Goal: Communication & Community: Participate in discussion

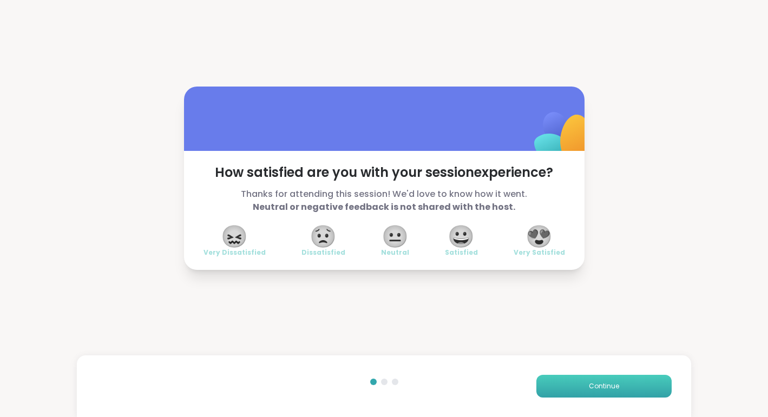
click at [606, 391] on button "Continue" at bounding box center [603, 386] width 135 height 23
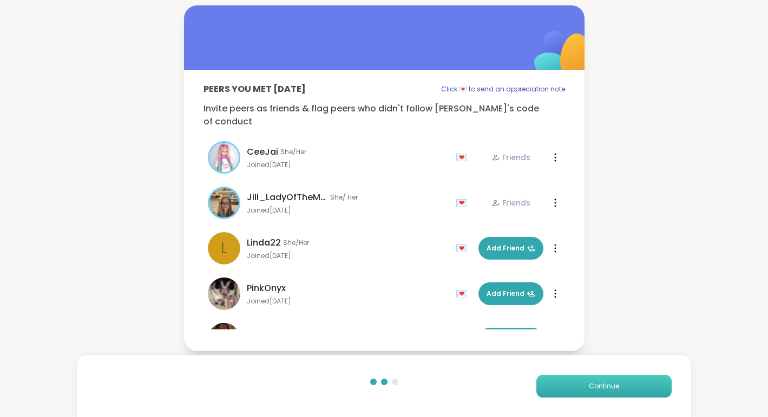
click at [606, 391] on button "Continue" at bounding box center [603, 386] width 135 height 23
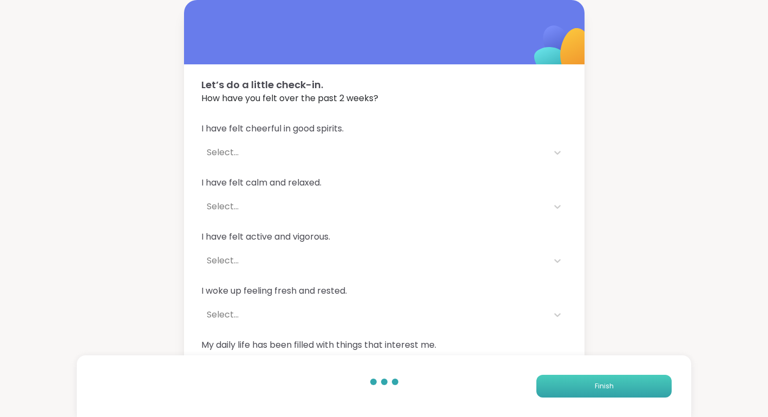
click at [606, 391] on button "Finish" at bounding box center [603, 386] width 135 height 23
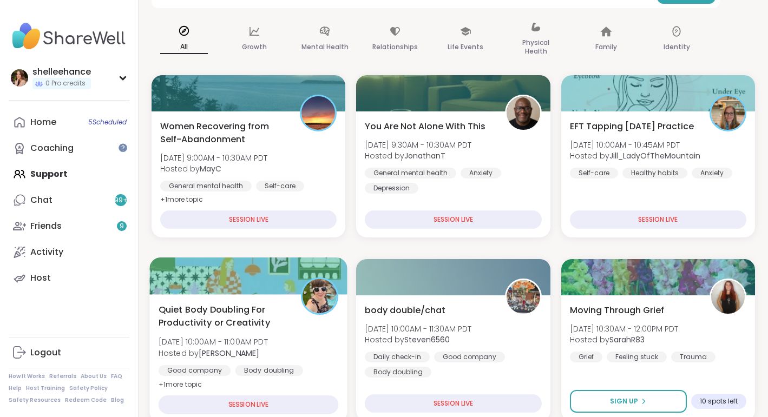
click at [331, 386] on div "Quiet Body Doubling For Productivity or Creativity [DATE] 10:00AM - 11:00AM PDT…" at bounding box center [247, 358] width 197 height 129
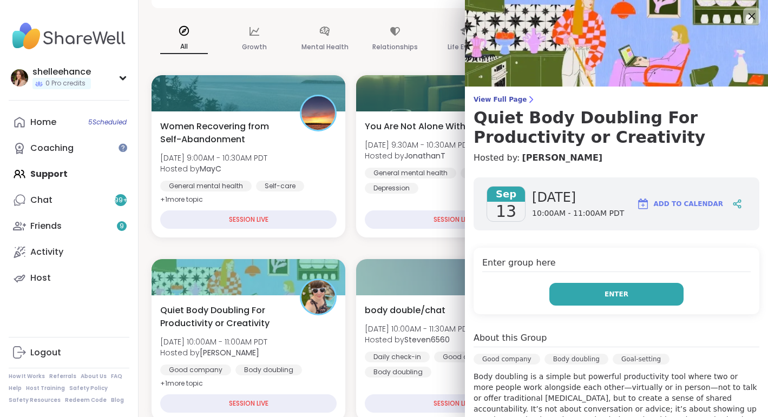
click at [581, 295] on button "Enter" at bounding box center [616, 294] width 134 height 23
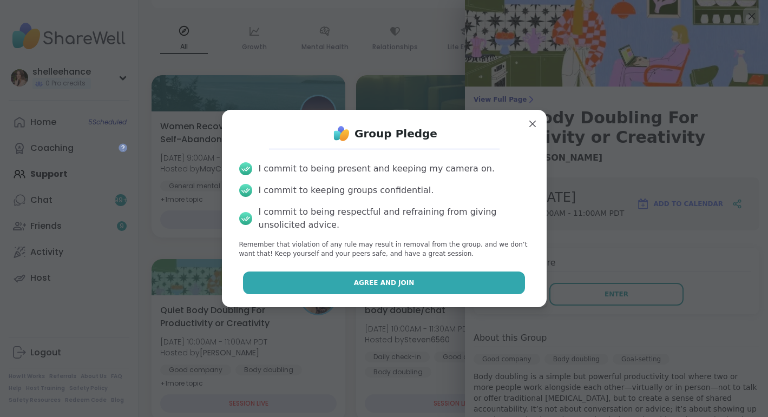
click at [327, 275] on button "Agree and Join" at bounding box center [384, 283] width 282 height 23
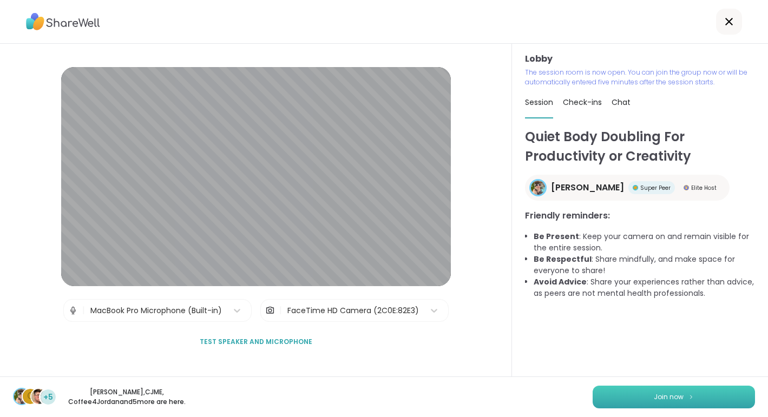
click at [659, 401] on span "Join now" at bounding box center [669, 397] width 30 height 10
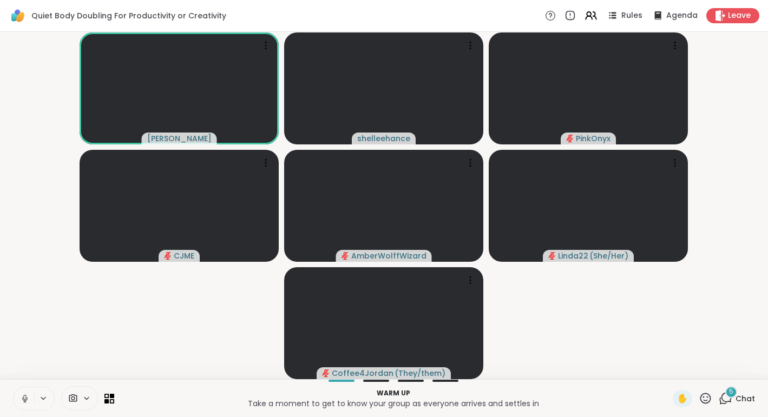
click at [21, 398] on icon at bounding box center [25, 399] width 10 height 10
click at [752, 397] on span "Chat" at bounding box center [744, 398] width 19 height 11
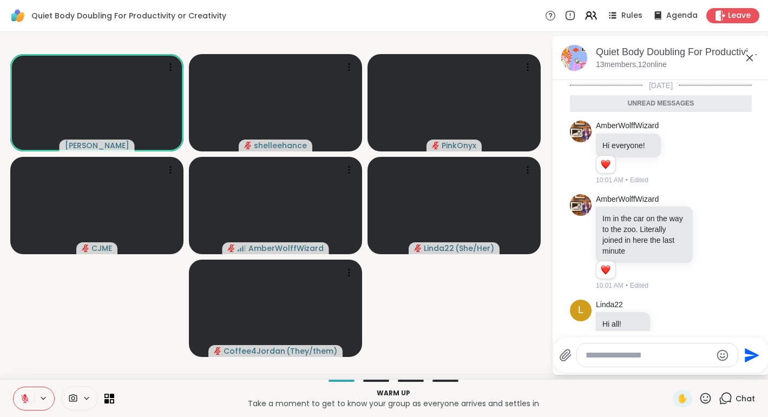
click at [749, 60] on icon at bounding box center [749, 57] width 13 height 13
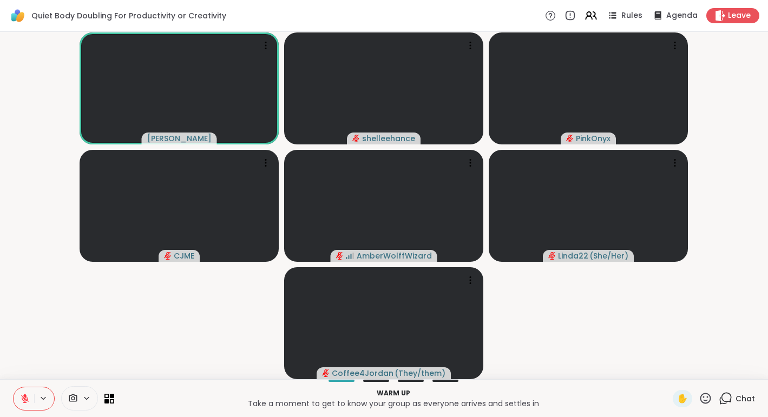
click at [751, 401] on span "Chat" at bounding box center [744, 398] width 19 height 11
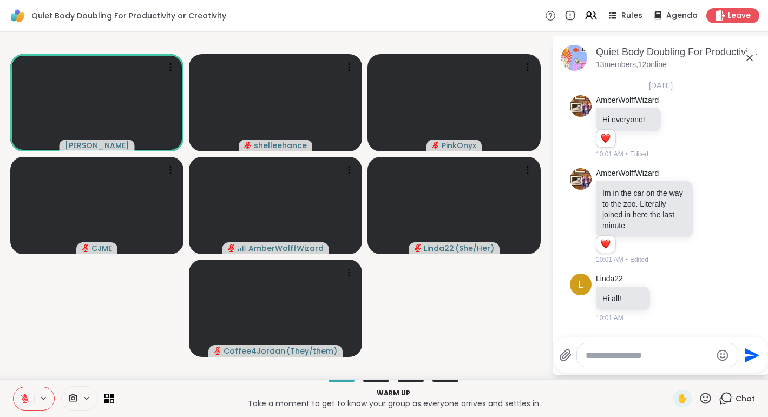
scroll to position [144, 0]
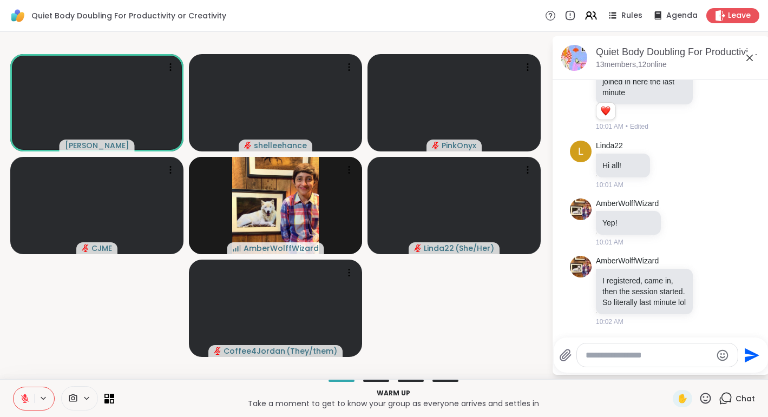
click at [753, 58] on icon at bounding box center [749, 57] width 13 height 13
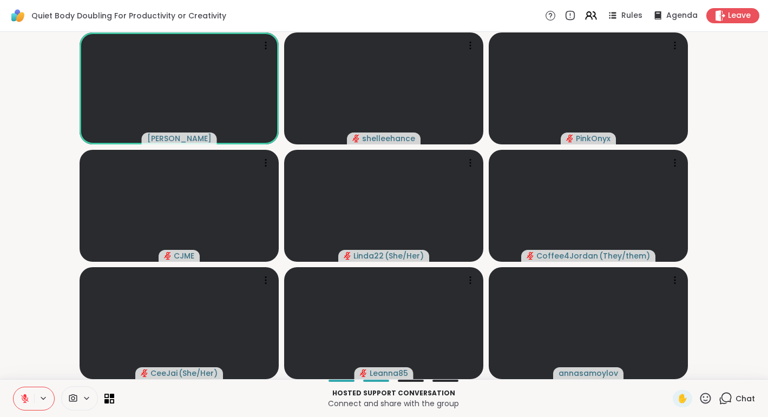
click at [17, 400] on button at bounding box center [24, 398] width 21 height 23
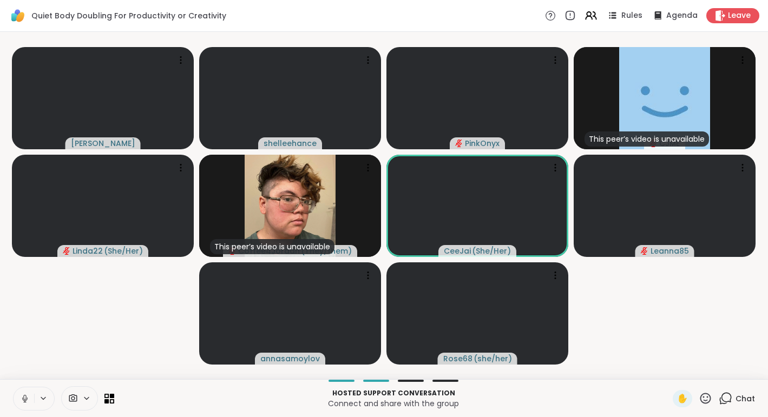
drag, startPoint x: 21, startPoint y: 403, endPoint x: 74, endPoint y: 427, distance: 58.8
click at [74, 417] on html "Quiet Body Doubling For Productivity or Creativity Rules Agenda Leave [PERSON_N…" at bounding box center [384, 208] width 768 height 417
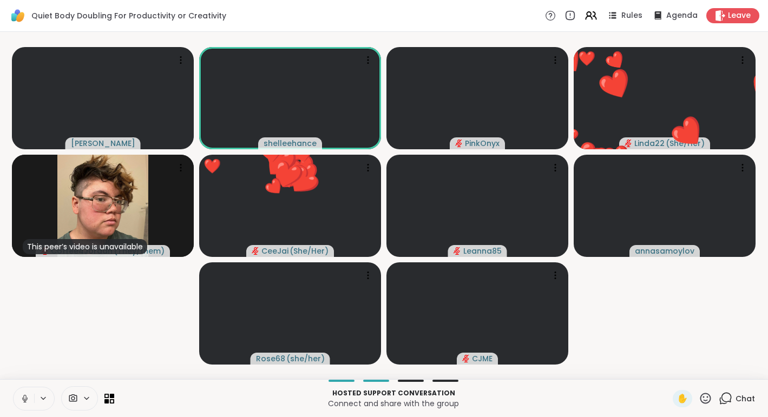
click at [18, 402] on button at bounding box center [24, 398] width 21 height 23
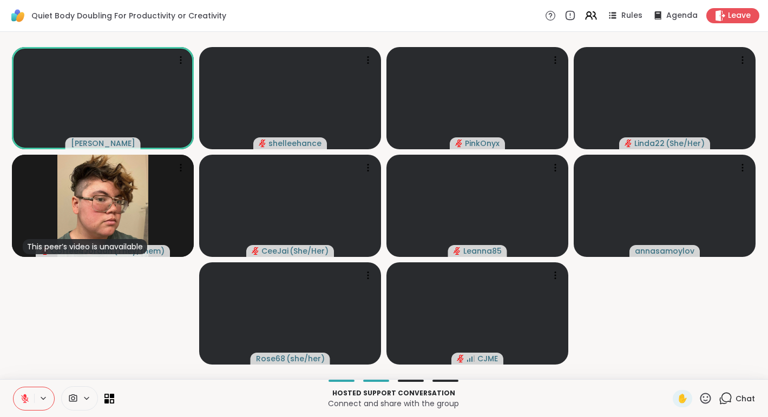
click at [756, 399] on div "Hosted support conversation Connect and share with the group ✋ Chat" at bounding box center [384, 398] width 768 height 38
click at [755, 398] on div "Hosted support conversation Connect and share with the group ✋ Chat" at bounding box center [384, 398] width 768 height 38
click at [753, 398] on span "Chat" at bounding box center [744, 398] width 19 height 11
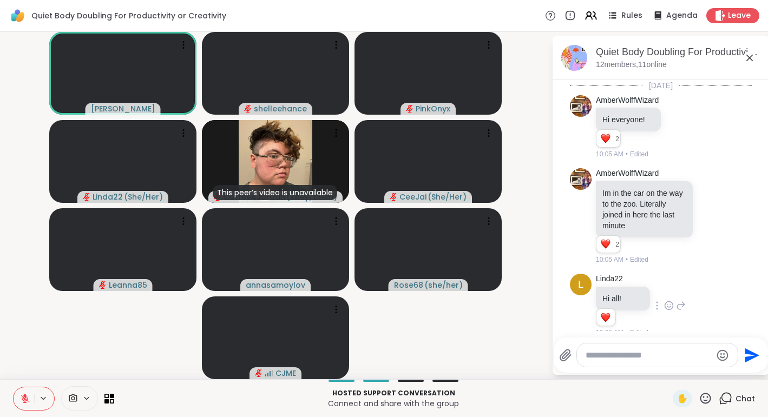
scroll to position [175, 0]
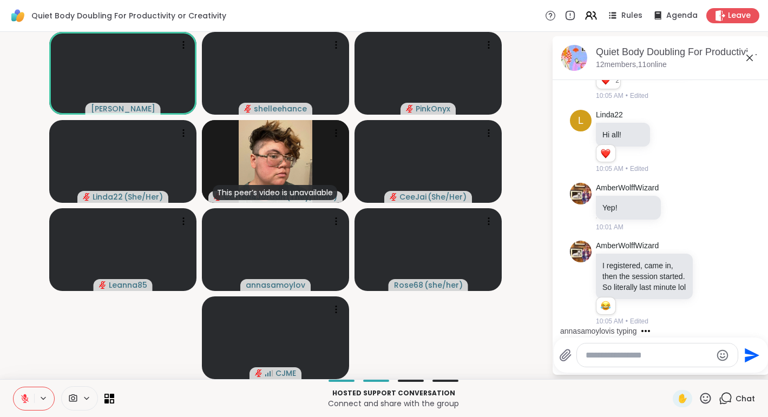
click at [743, 61] on icon at bounding box center [749, 57] width 13 height 13
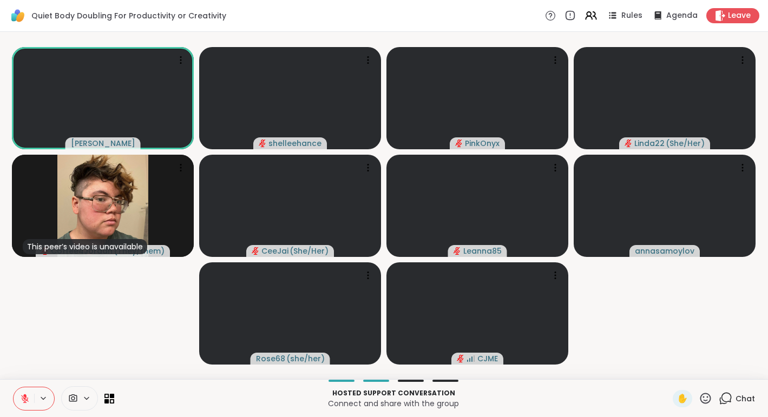
click at [21, 406] on button at bounding box center [24, 398] width 21 height 23
click at [21, 406] on button at bounding box center [23, 398] width 22 height 23
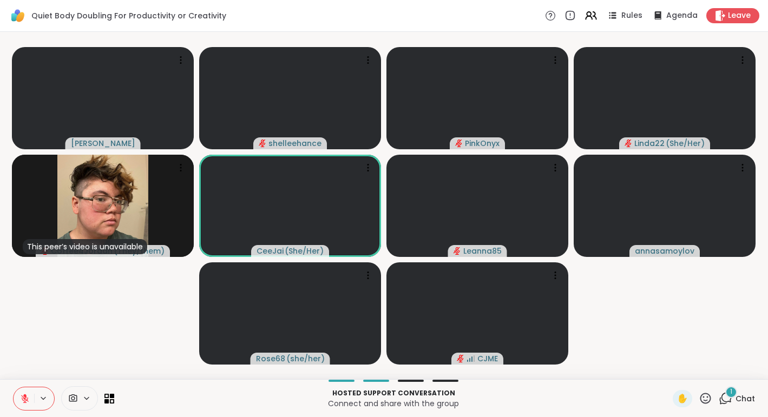
click at [21, 406] on button at bounding box center [24, 398] width 21 height 23
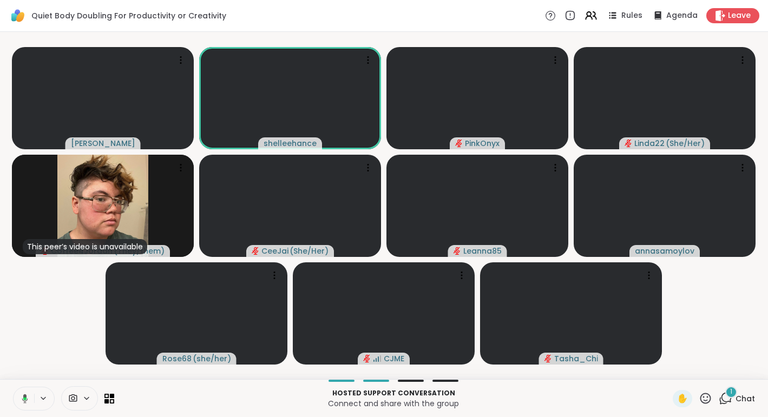
click at [21, 406] on button at bounding box center [23, 398] width 22 height 23
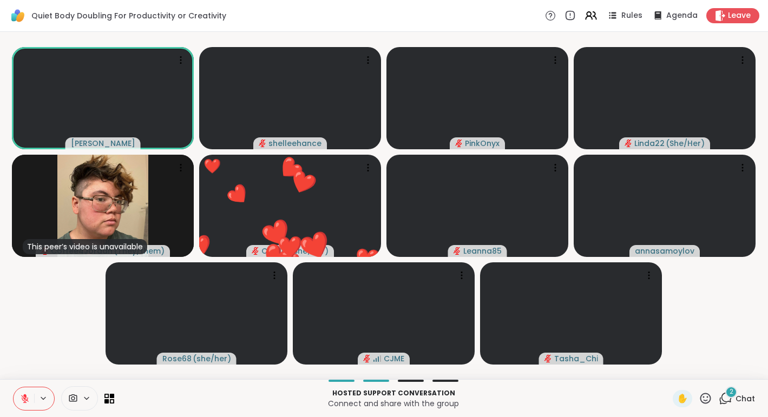
click at [18, 403] on button at bounding box center [24, 398] width 21 height 23
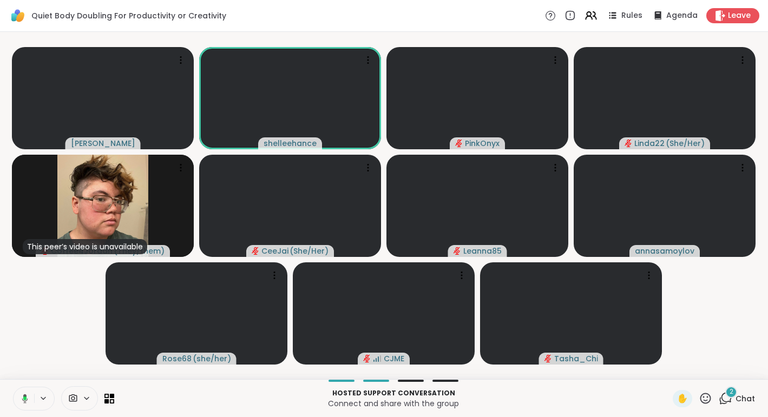
click at [18, 403] on button at bounding box center [23, 398] width 22 height 23
